Goal: Find specific page/section: Find specific page/section

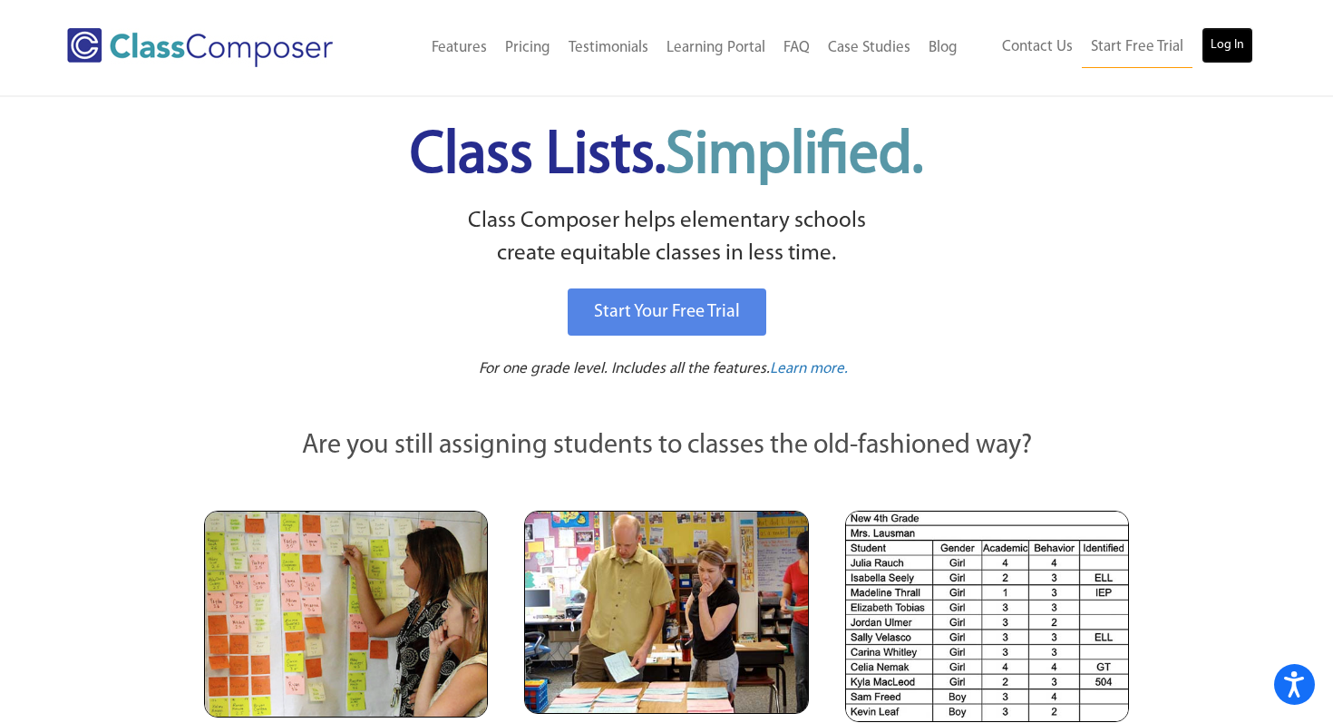
click at [1232, 50] on link "Log In" at bounding box center [1227, 45] width 52 height 36
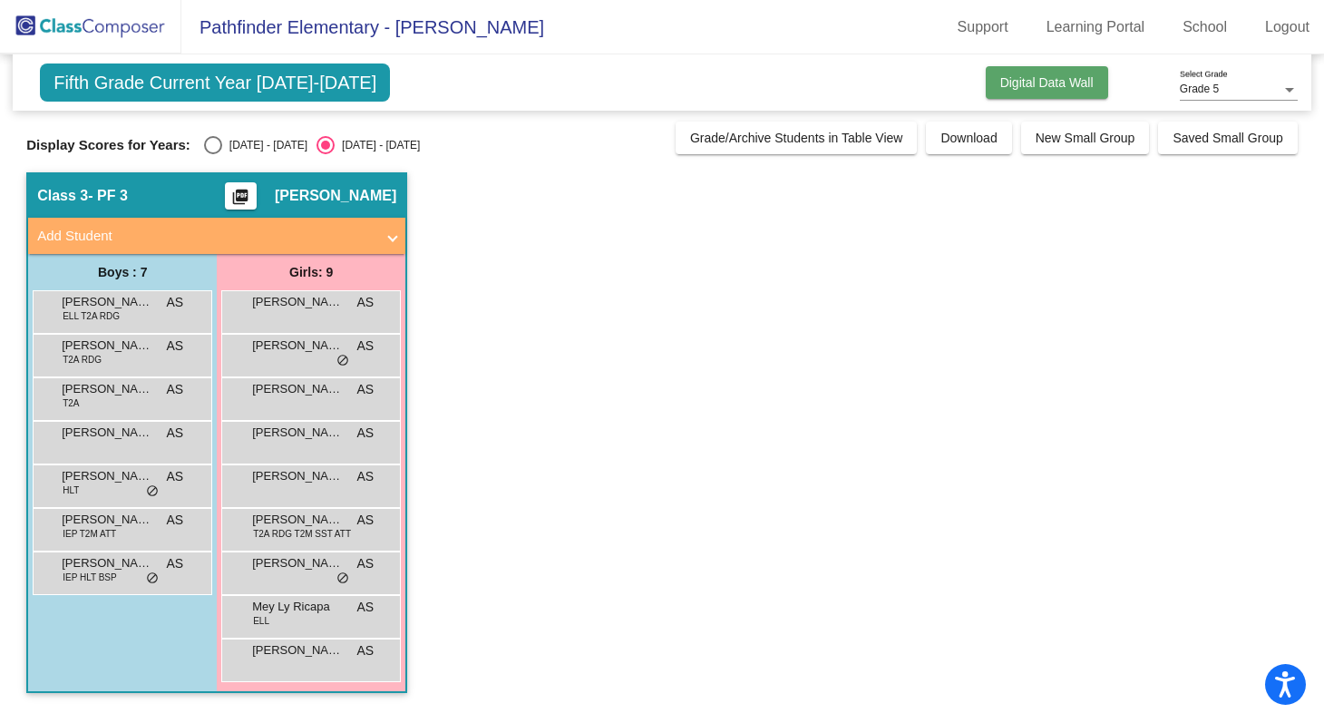
click at [1007, 81] on span "Digital Data Wall" at bounding box center [1046, 82] width 93 height 15
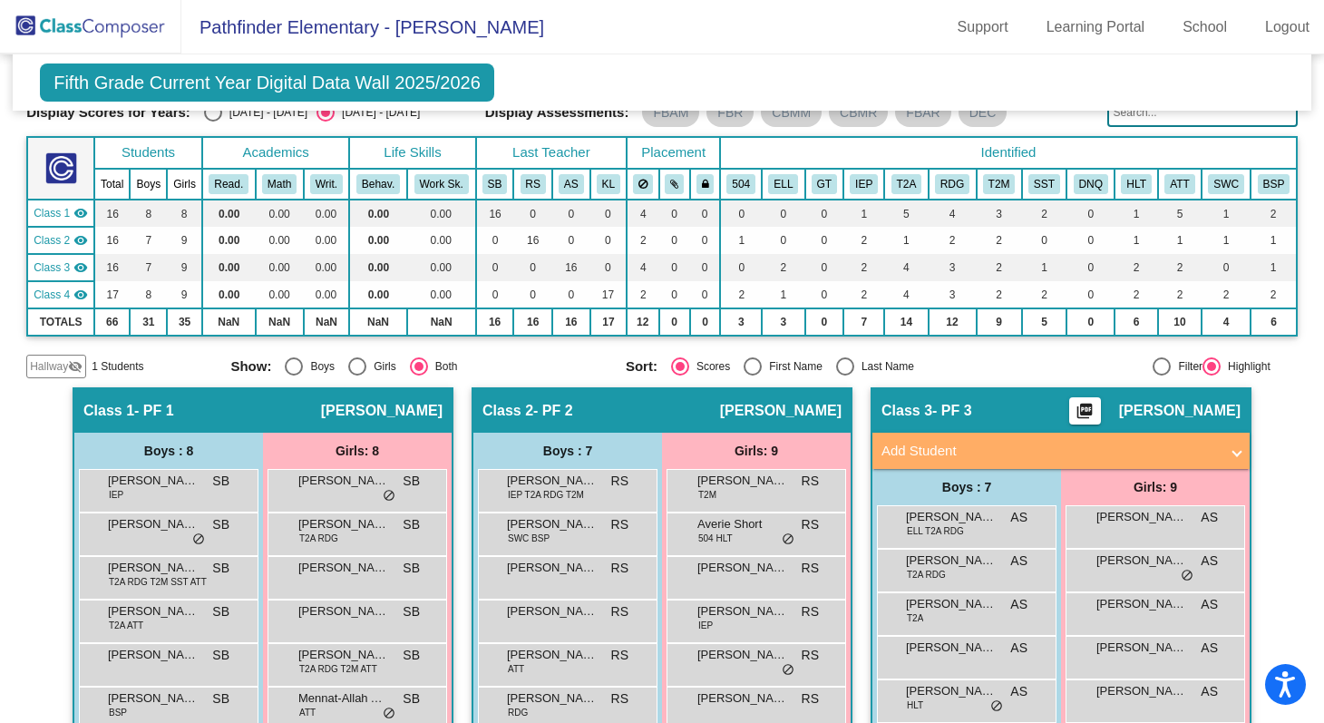
scroll to position [12, 0]
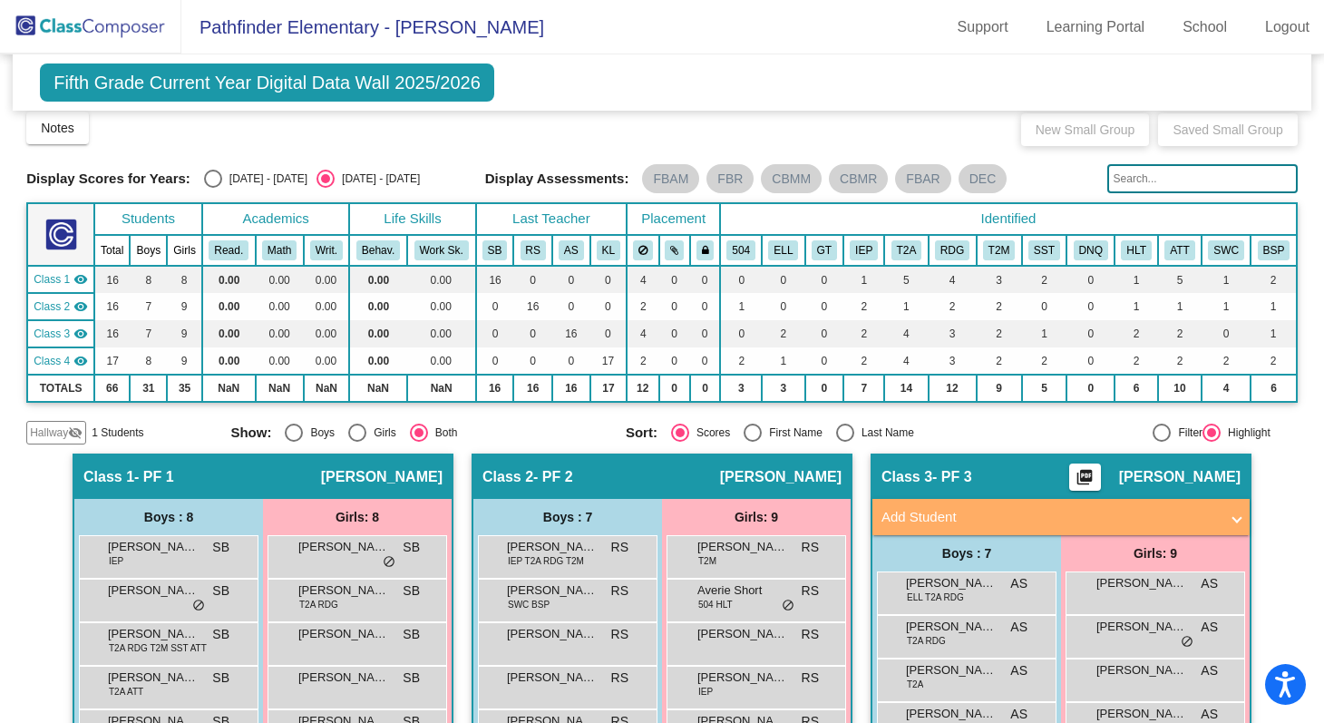
click at [216, 185] on div "Select an option" at bounding box center [213, 179] width 18 height 18
click at [213, 188] on input "2024 - 2025" at bounding box center [212, 188] width 1 height 1
radio input "true"
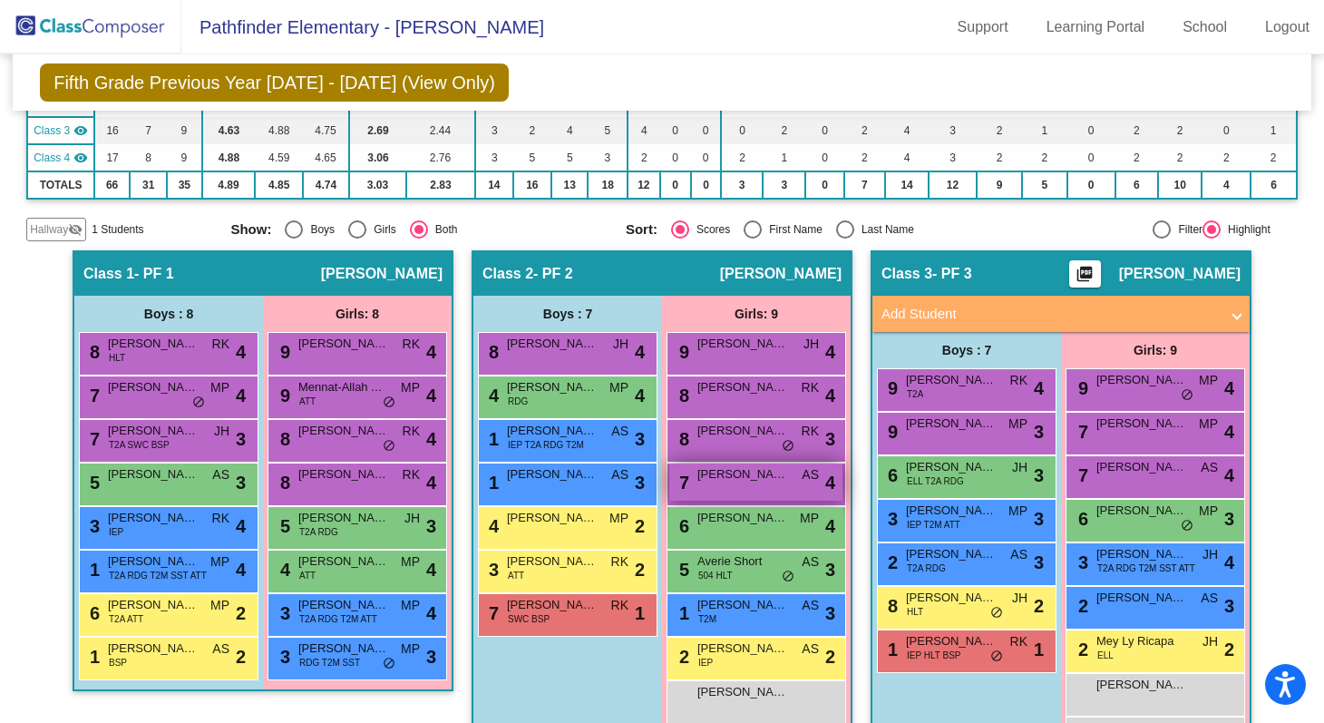
scroll to position [224, 0]
